Goal: Transaction & Acquisition: Obtain resource

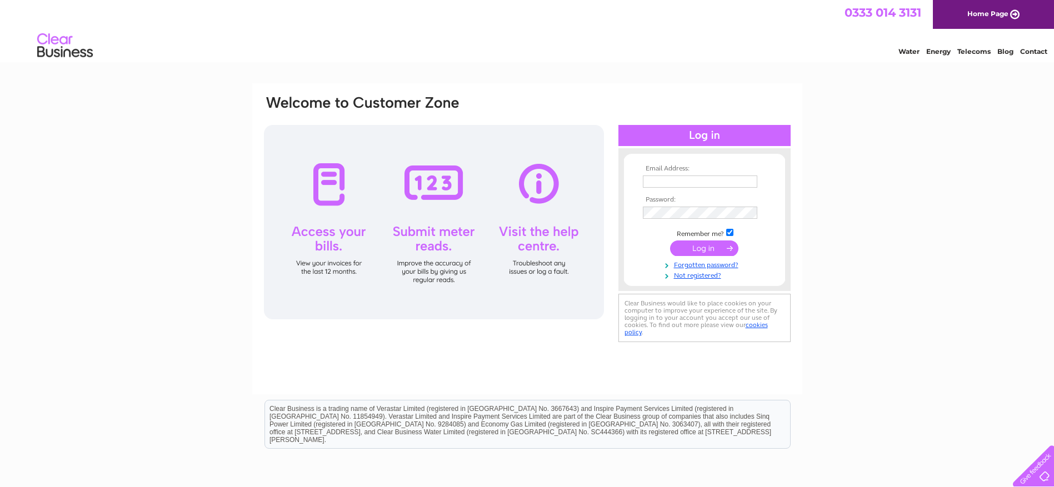
type input "info@norriesgarage.co.uk"
click at [701, 248] on input "submit" at bounding box center [704, 249] width 68 height 16
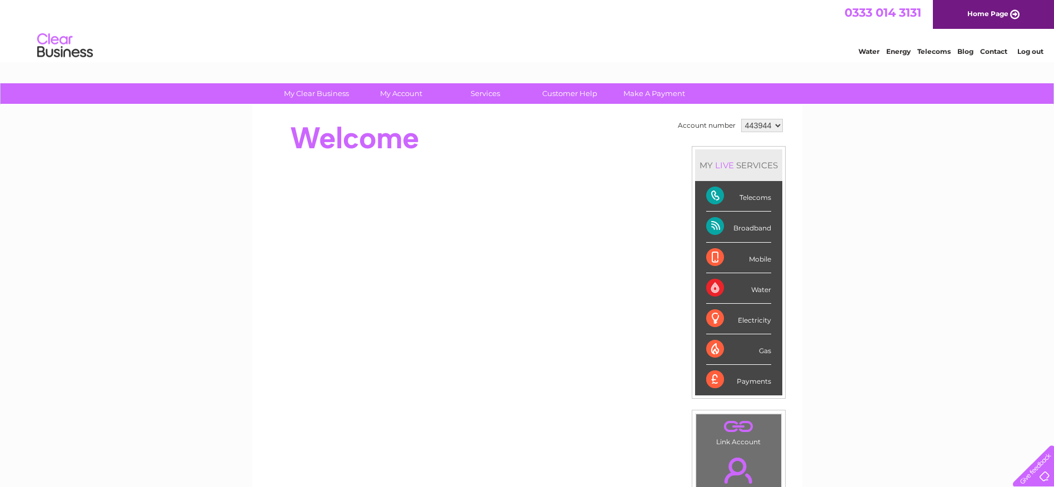
click at [707, 223] on div "Broadband" at bounding box center [738, 227] width 65 height 31
click at [776, 125] on select "443944 971028" at bounding box center [762, 125] width 42 height 13
select select "971028"
click at [741, 119] on select "443944 971028" at bounding box center [762, 125] width 42 height 13
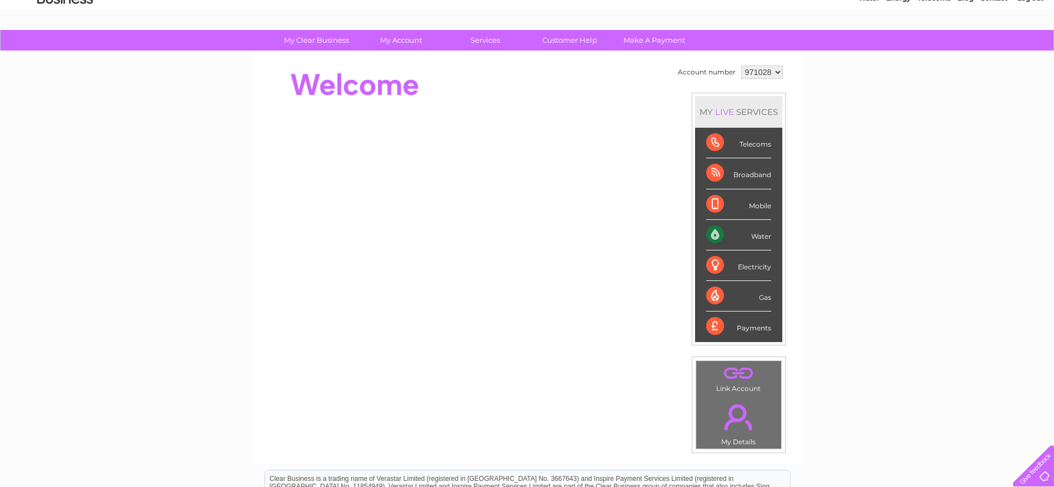
scroll to position [55, 0]
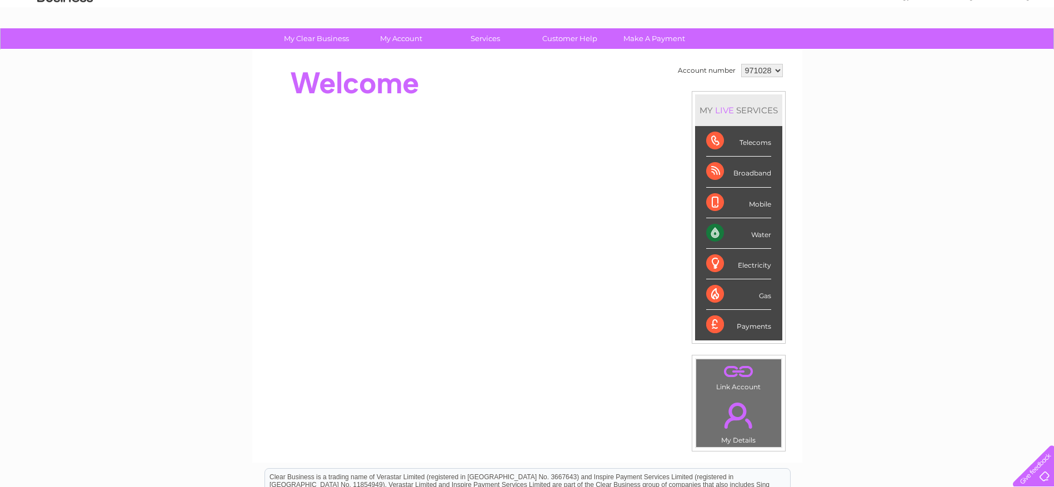
click at [712, 137] on div "Telecoms" at bounding box center [738, 141] width 65 height 31
click at [709, 142] on div "Telecoms" at bounding box center [738, 141] width 65 height 31
click at [708, 146] on div "Telecoms" at bounding box center [738, 141] width 65 height 31
click at [712, 324] on div "Payments" at bounding box center [738, 325] width 65 height 30
click at [750, 328] on div "Payments" at bounding box center [738, 325] width 65 height 30
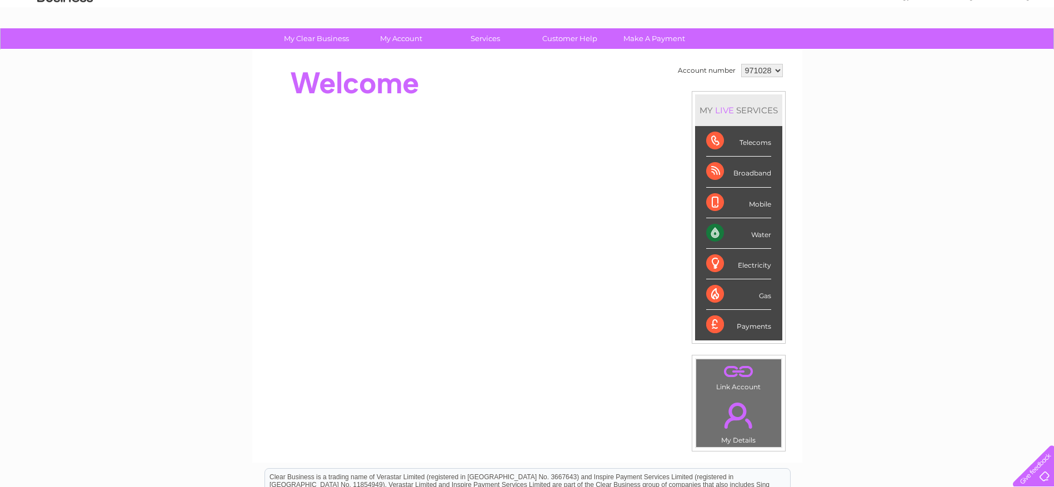
click at [713, 166] on div "Broadband" at bounding box center [738, 172] width 65 height 31
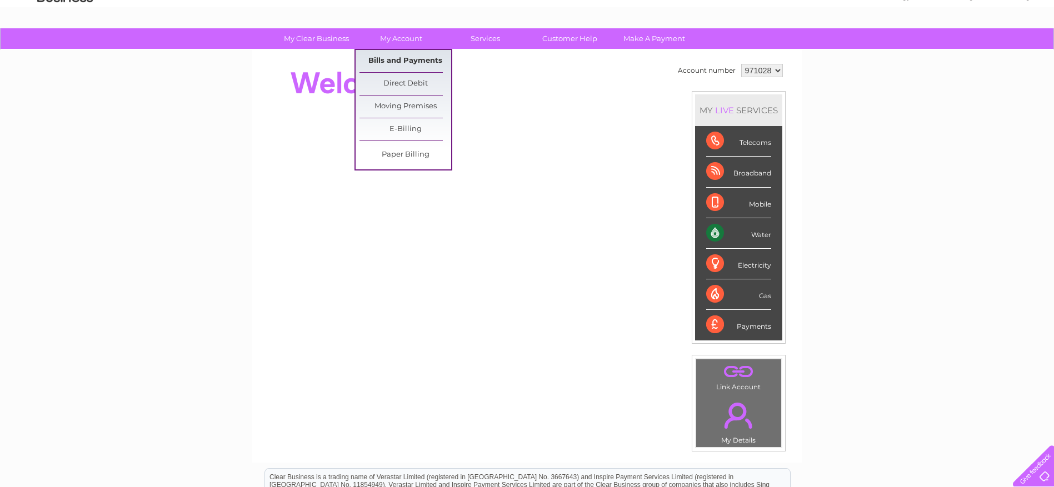
click at [387, 61] on link "Bills and Payments" at bounding box center [406, 61] width 92 height 22
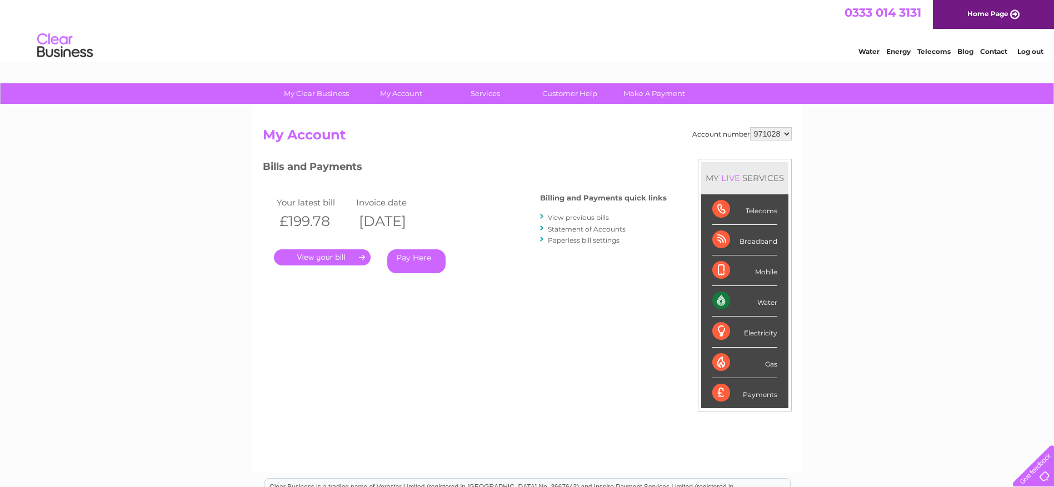
click at [540, 216] on div "Bills and Payments Billing and Payments quick links View previous bills Stateme…" at bounding box center [465, 224] width 404 height 131
click at [562, 220] on link "View previous bills" at bounding box center [578, 217] width 61 height 8
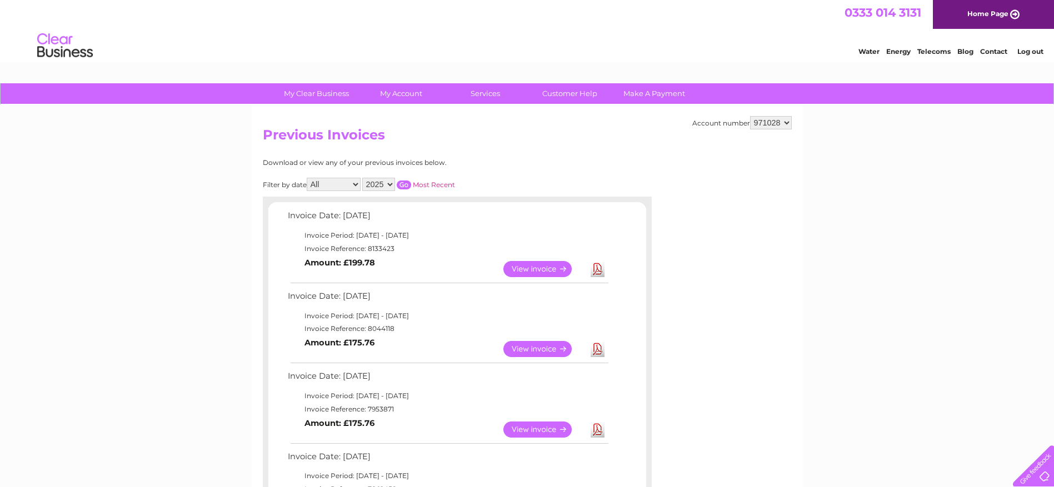
click at [786, 122] on select "443944 971028" at bounding box center [771, 122] width 42 height 13
select select "443944"
click at [750, 116] on select "443944 971028" at bounding box center [771, 122] width 42 height 13
click at [597, 347] on link "Download" at bounding box center [598, 349] width 14 height 16
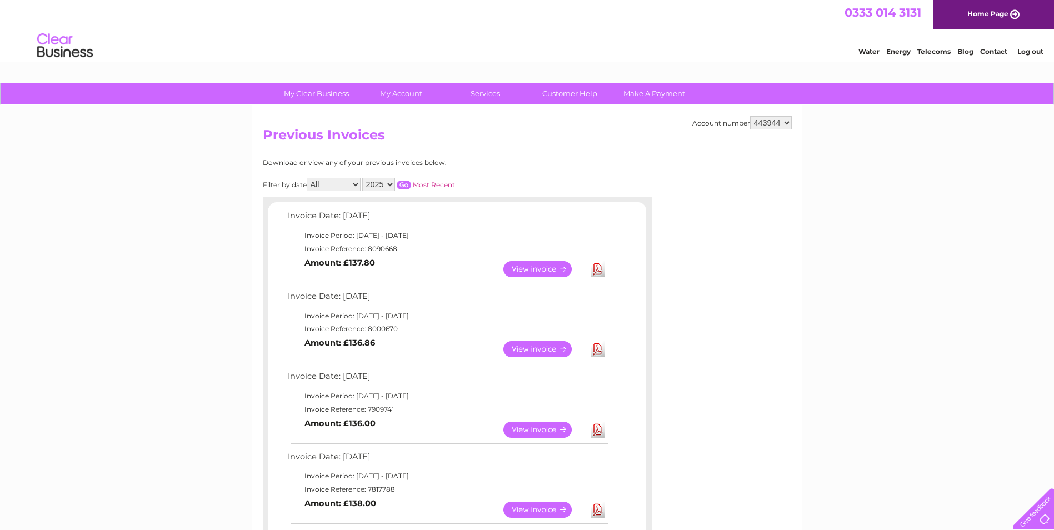
click at [598, 269] on link "Download" at bounding box center [598, 269] width 14 height 16
